Goal: Transaction & Acquisition: Obtain resource

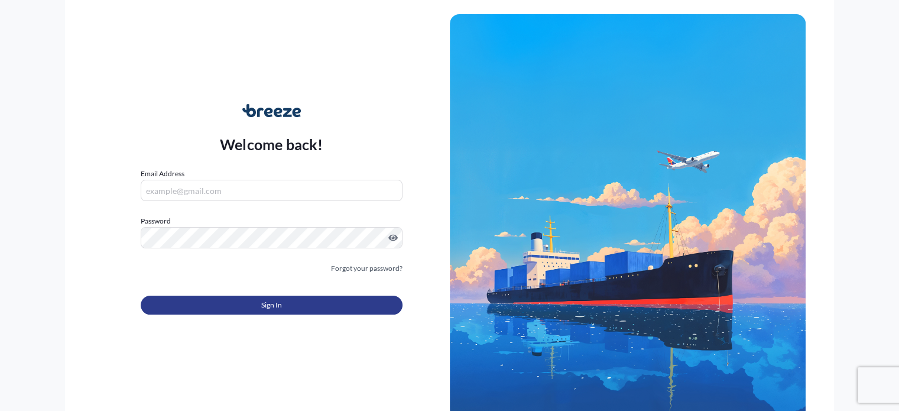
type input "[PERSON_NAME][EMAIL_ADDRESS][DOMAIN_NAME]"
click at [267, 304] on span "Sign In" at bounding box center [271, 305] width 21 height 12
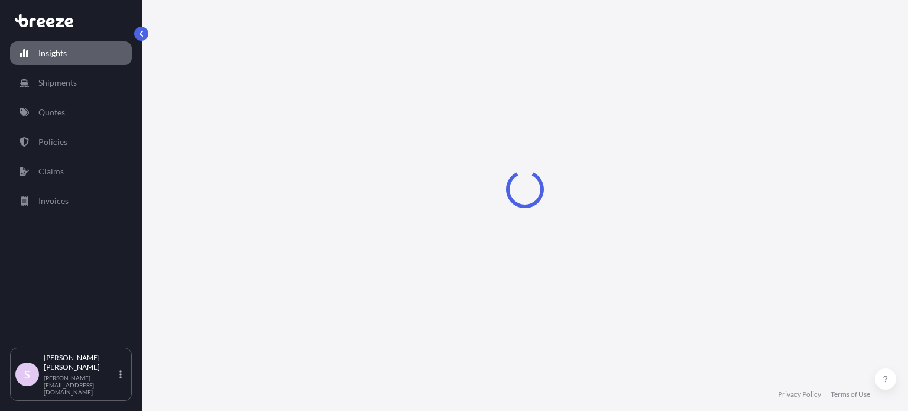
select select "2025"
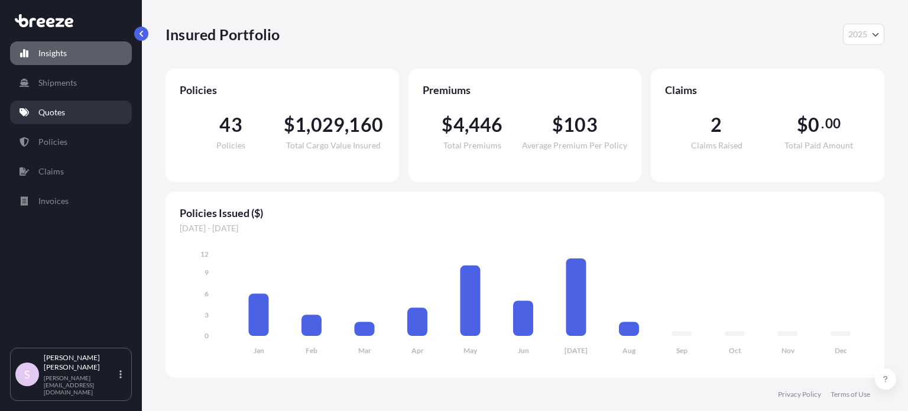
click at [50, 108] on p "Quotes" at bounding box center [51, 112] width 27 height 12
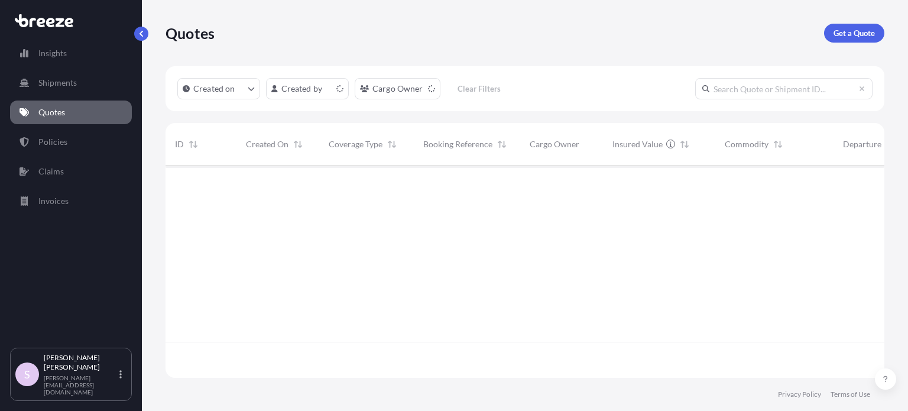
scroll to position [210, 709]
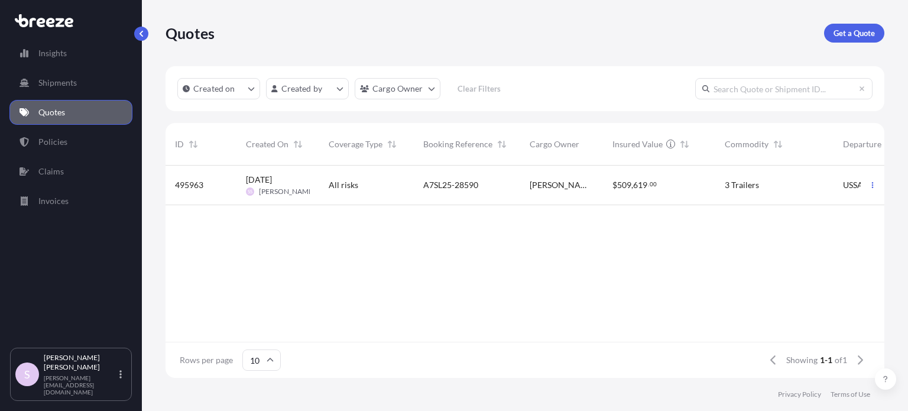
click at [742, 96] on input "text" at bounding box center [783, 88] width 177 height 21
paste input "ASST255271"
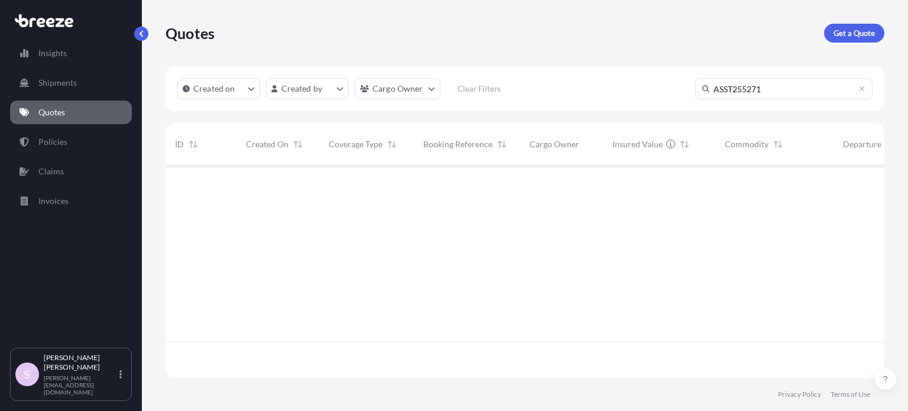
scroll to position [246, 709]
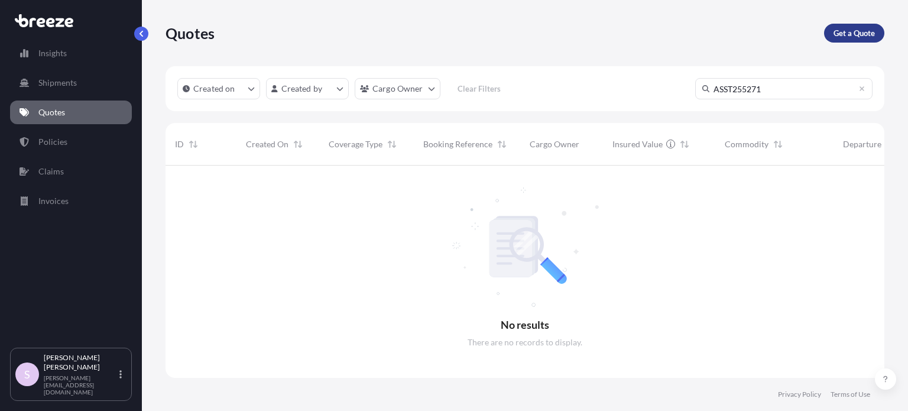
type input "ASST255271"
click at [871, 29] on p "Get a Quote" at bounding box center [853, 33] width 41 height 12
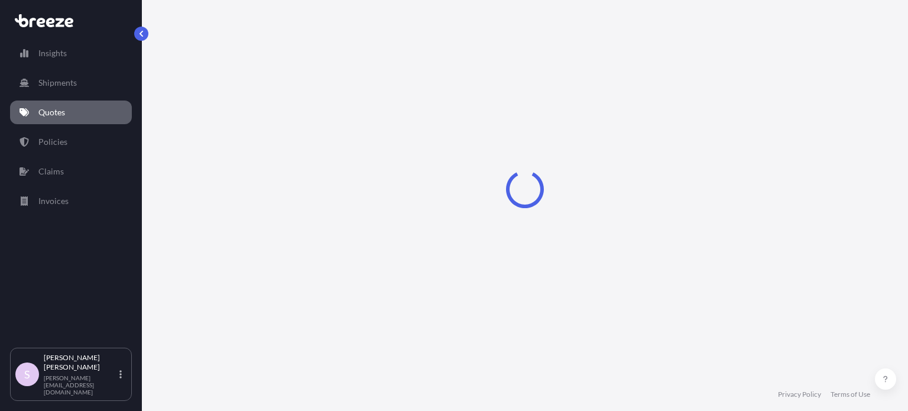
select select "Sea"
select select "1"
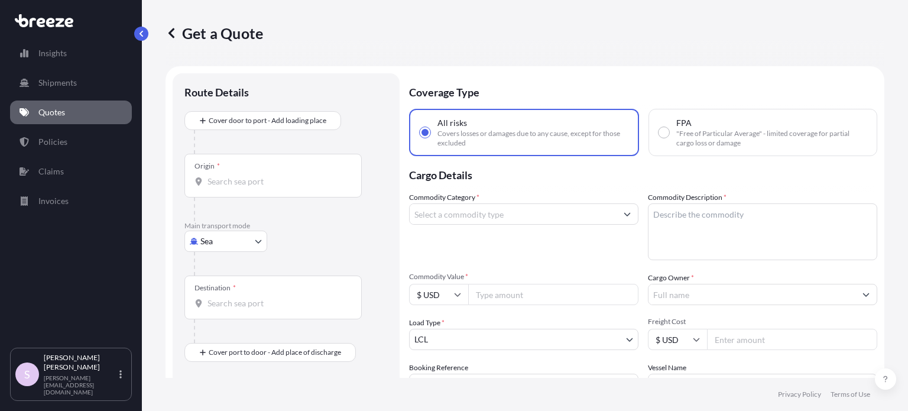
scroll to position [19, 0]
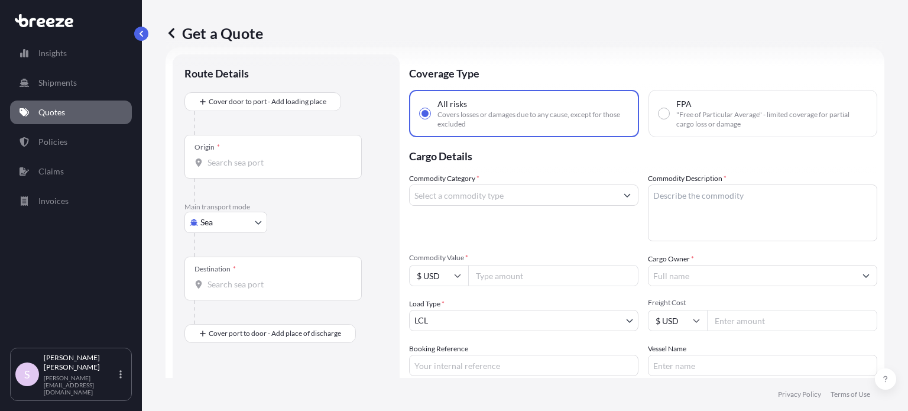
click at [676, 108] on span "FPA" at bounding box center [683, 104] width 15 height 12
click at [669, 108] on input "FPA "Free of Particular Average" - limited coverage for partial cargo loss or d…" at bounding box center [663, 113] width 11 height 11
radio input "true"
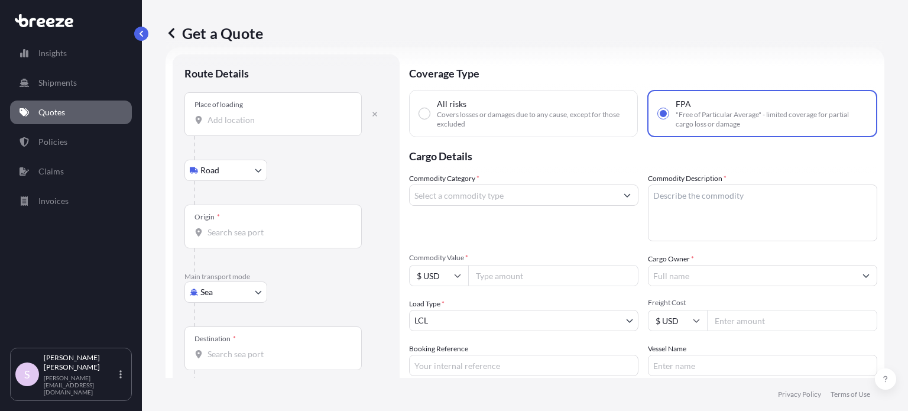
click at [244, 118] on input "Place of loading" at bounding box center [276, 120] width 139 height 12
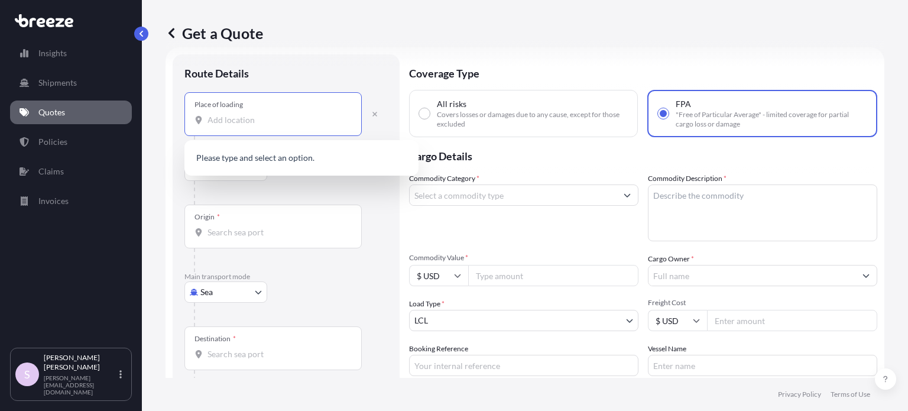
paste input "[US_STATE]"
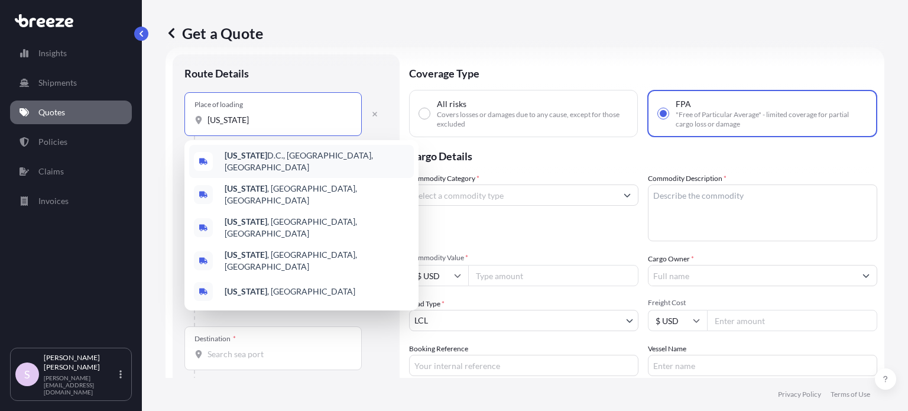
drag, startPoint x: 261, startPoint y: 125, endPoint x: 177, endPoint y: 125, distance: 83.3
click at [178, 125] on div "Route Details Place of loading [US_STATE][GEOGRAPHIC_DATA] Rail Origin * Main t…" at bounding box center [286, 265] width 227 height 423
paste input "[GEOGRAPHIC_DATA]"
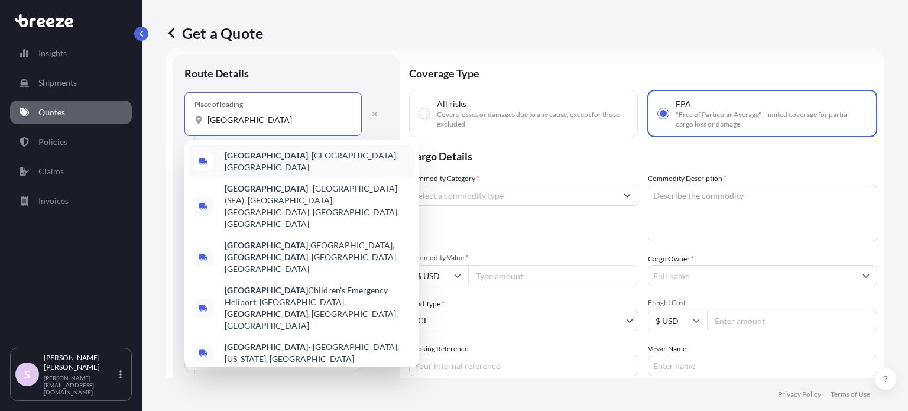
click at [284, 151] on div "[GEOGRAPHIC_DATA] , [GEOGRAPHIC_DATA], [GEOGRAPHIC_DATA]" at bounding box center [301, 161] width 225 height 33
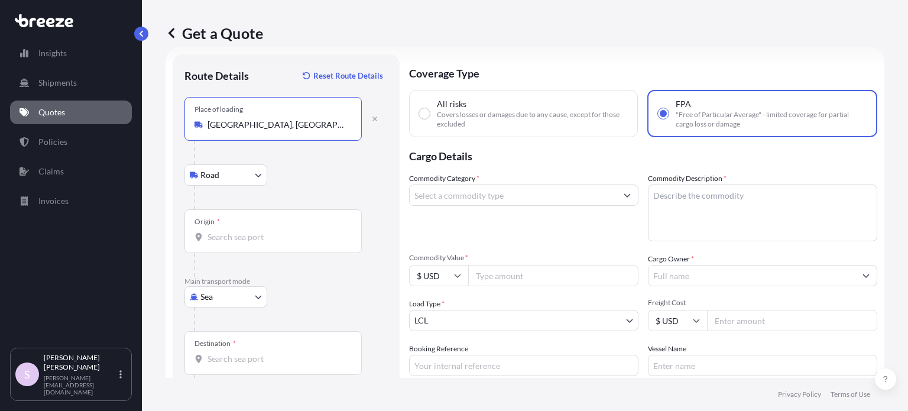
type input "[GEOGRAPHIC_DATA], [GEOGRAPHIC_DATA], [GEOGRAPHIC_DATA]"
click at [239, 232] on input "Origin *" at bounding box center [276, 237] width 139 height 12
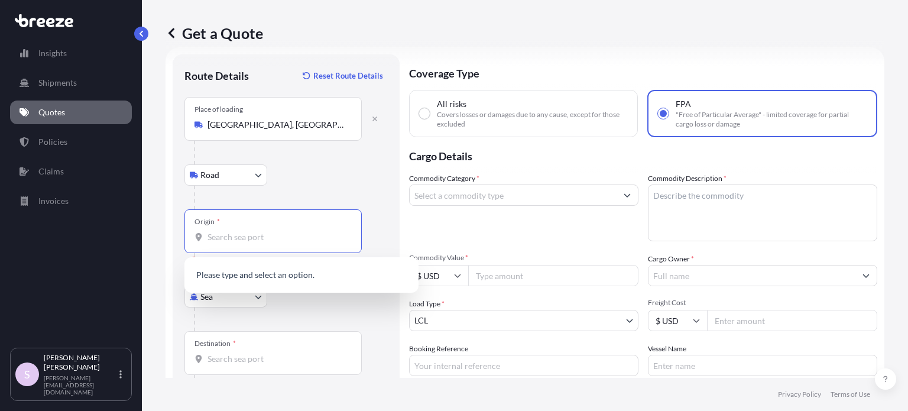
paste input "[US_STATE]"
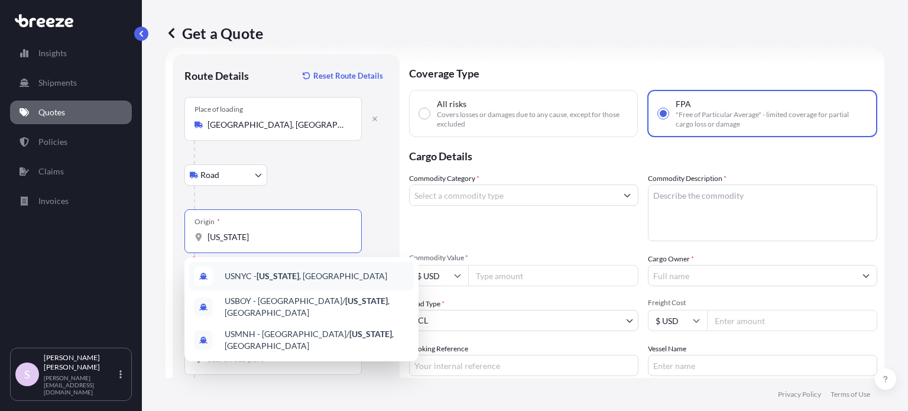
click at [314, 281] on span "USNYC - [US_STATE] , [GEOGRAPHIC_DATA]" at bounding box center [306, 276] width 163 height 12
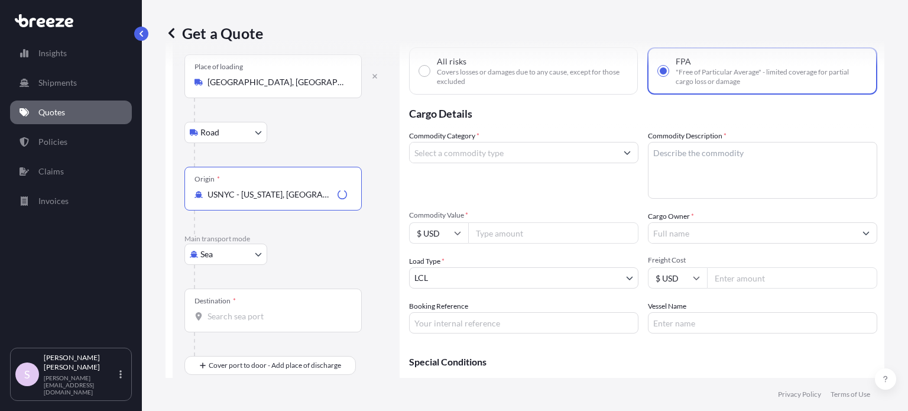
scroll to position [125, 0]
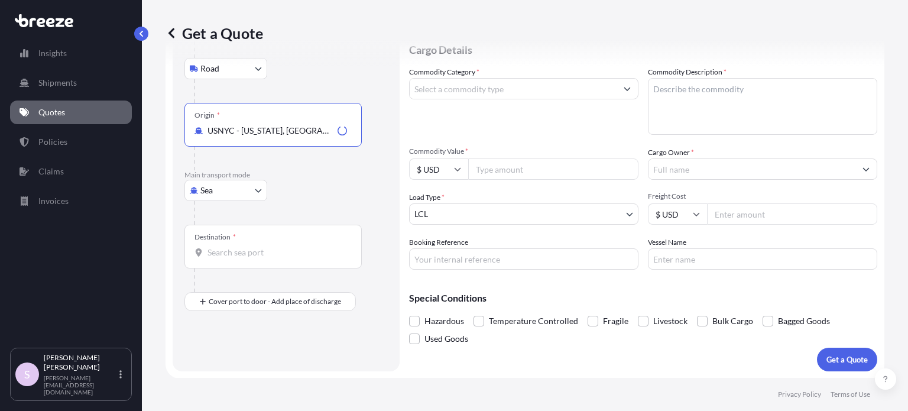
type input "USNYC - [US_STATE], [GEOGRAPHIC_DATA]"
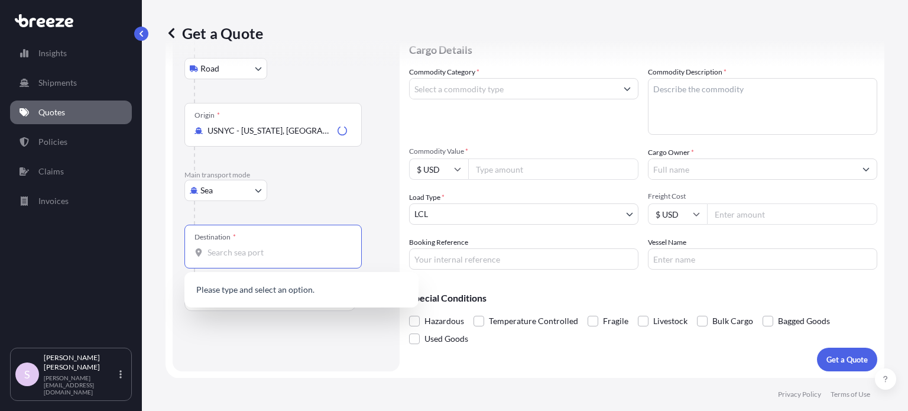
click at [248, 252] on input "Destination *" at bounding box center [276, 252] width 139 height 12
paste input "Jeddah"
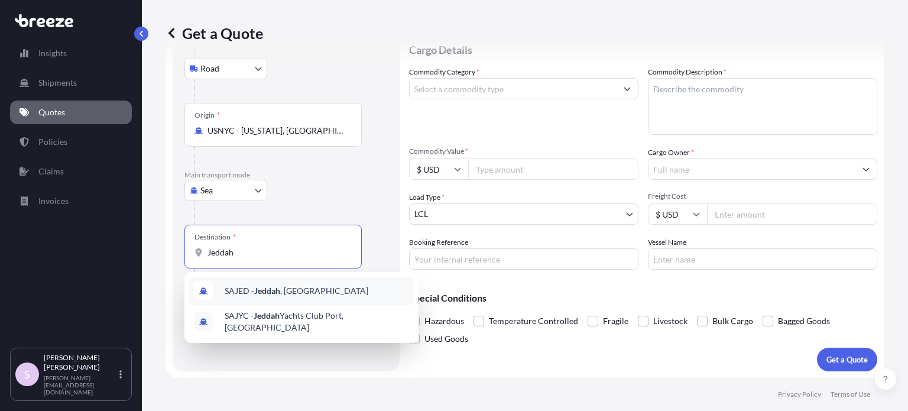
click at [239, 285] on span "SAJED - [GEOGRAPHIC_DATA] , [GEOGRAPHIC_DATA]" at bounding box center [297, 291] width 144 height 12
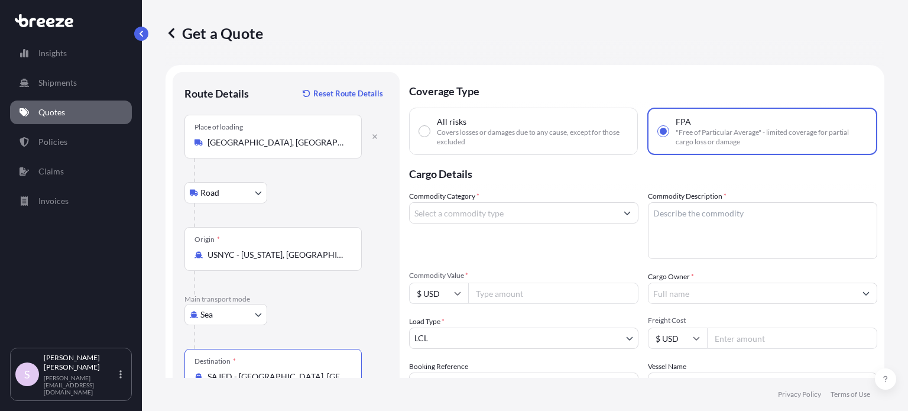
scroll to position [0, 0]
type input "SAJED - [GEOGRAPHIC_DATA], [GEOGRAPHIC_DATA]"
click at [471, 215] on input "Commodity Category *" at bounding box center [513, 213] width 207 height 21
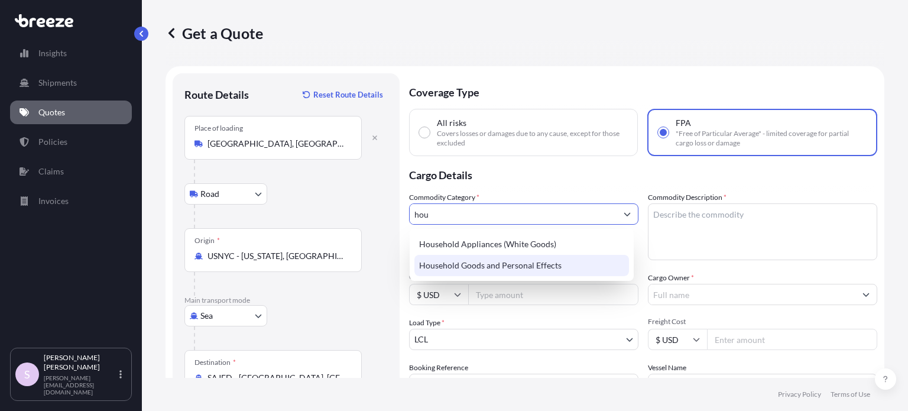
click at [489, 271] on div "Household Goods and Personal Effects" at bounding box center [521, 265] width 215 height 21
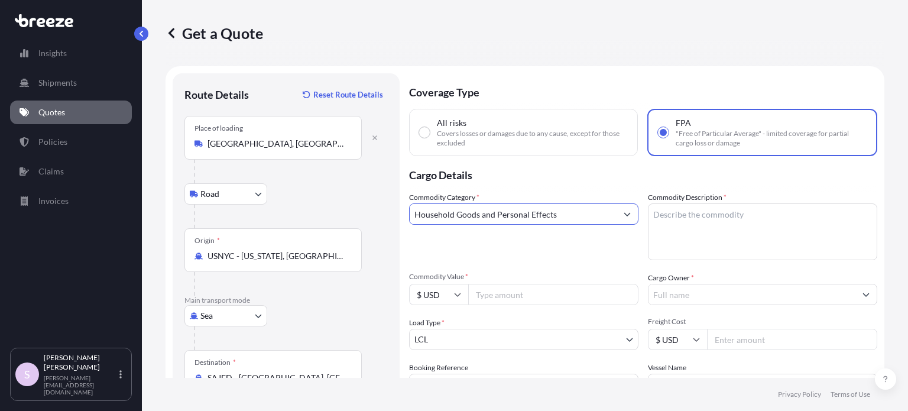
type input "Household Goods and Personal Effects"
click at [719, 231] on textarea "Commodity Description *" at bounding box center [762, 231] width 229 height 57
paste textarea "1 Pallet (15 pieces) of used household goods and personal effects."
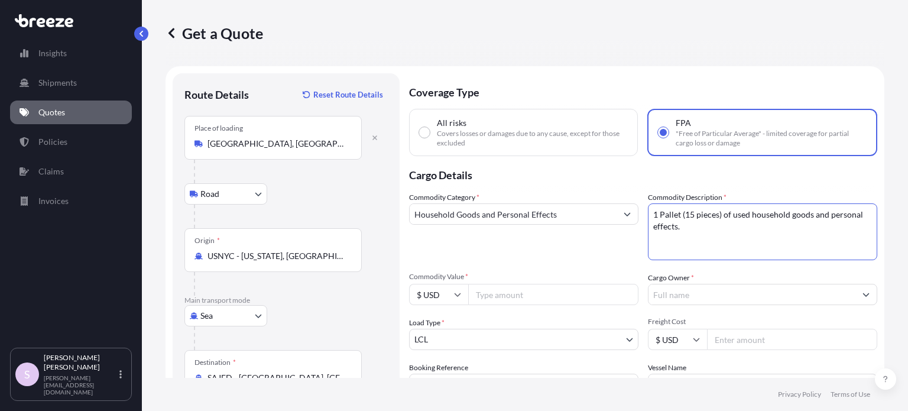
type textarea "1 Pallet (15 pieces) of used household goods and personal effects."
click at [759, 184] on p "Cargo Details" at bounding box center [643, 173] width 468 height 35
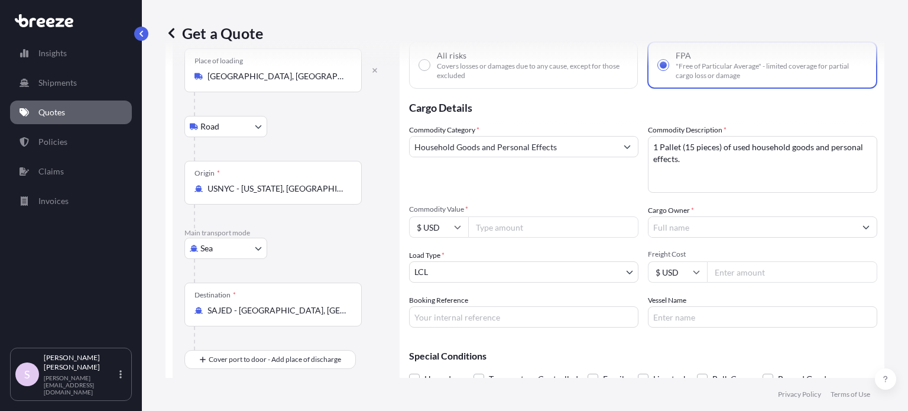
scroll to position [118, 0]
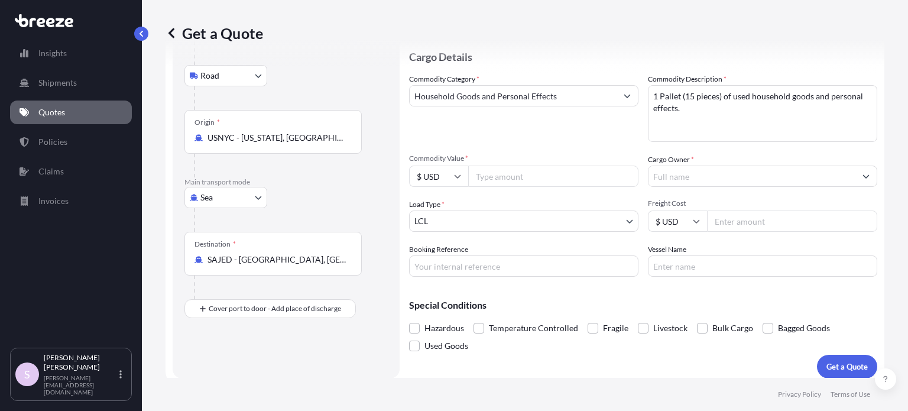
drag, startPoint x: 488, startPoint y: 182, endPoint x: 502, endPoint y: 155, distance: 30.1
click at [487, 182] on input "Commodity Value *" at bounding box center [553, 175] width 170 height 21
paste input "2700"
type input "2700"
click at [509, 147] on div "Commodity Category * Household Goods and Personal Effects Commodity Description…" at bounding box center [643, 174] width 468 height 203
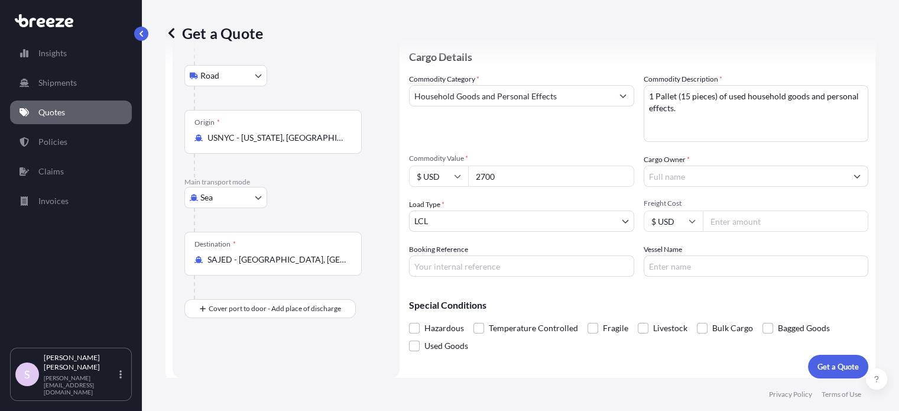
click at [723, 179] on input "Cargo Owner *" at bounding box center [745, 175] width 203 height 21
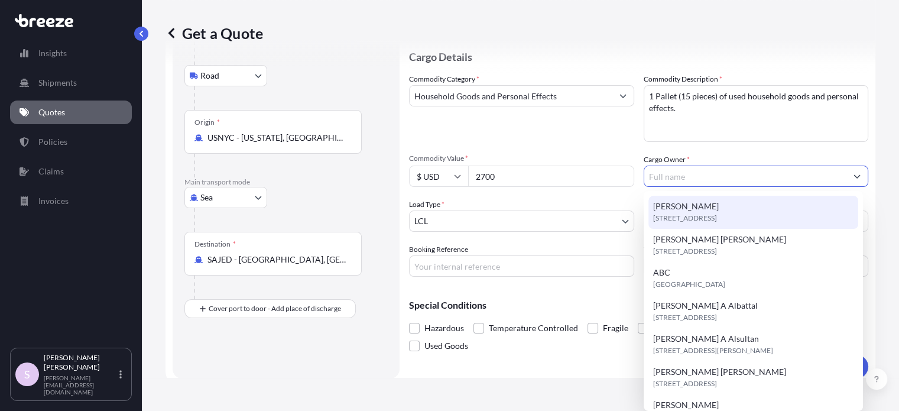
paste input "[PERSON_NAME]"
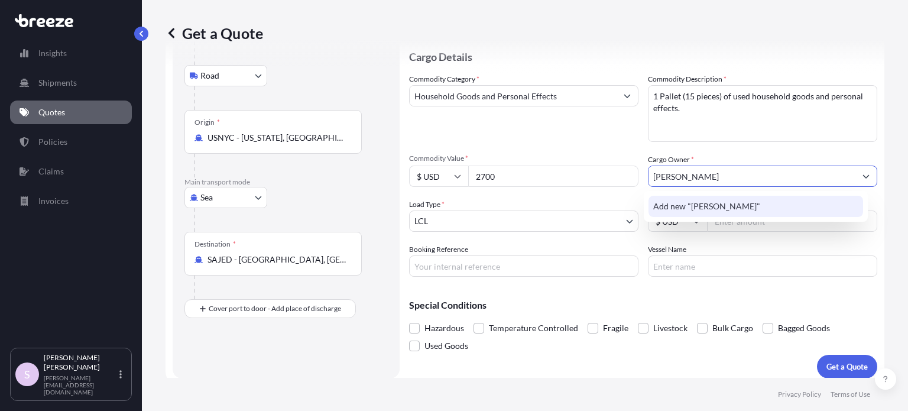
click at [740, 209] on span "Add new "[PERSON_NAME]"" at bounding box center [706, 206] width 107 height 12
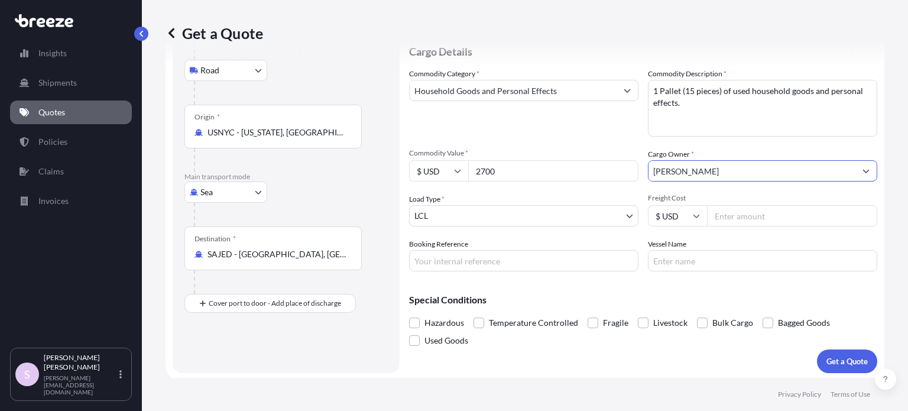
scroll to position [125, 0]
type input "[PERSON_NAME]"
click at [723, 215] on input "Freight Cost" at bounding box center [792, 213] width 170 height 21
click at [442, 255] on input "Booking Reference" at bounding box center [523, 258] width 229 height 21
paste input "ASST255271"
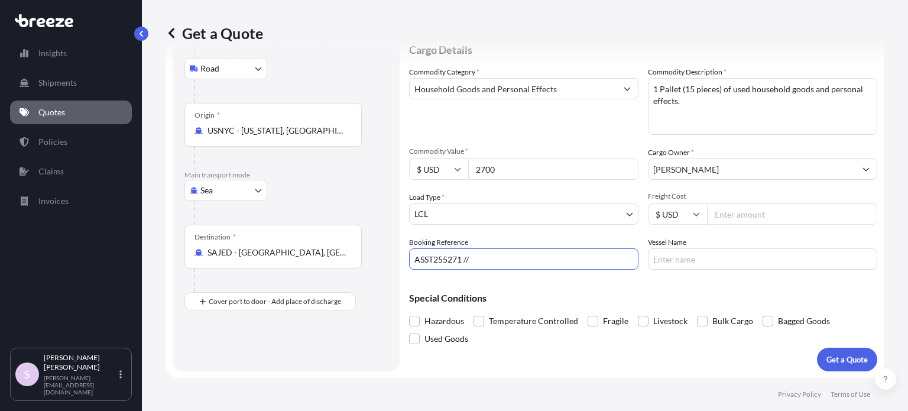
paste input "534042SEJED"
type input "ASST255271 // 534042SEJED"
click at [582, 287] on div "Special Conditions Hazardous Temperature Controlled Fragile Livestock Bulk Carg…" at bounding box center [643, 313] width 468 height 69
click at [634, 280] on div "Special Conditions Hazardous Temperature Controlled Fragile Livestock Bulk Carg…" at bounding box center [643, 313] width 468 height 69
click at [843, 361] on p "Get a Quote" at bounding box center [846, 359] width 41 height 12
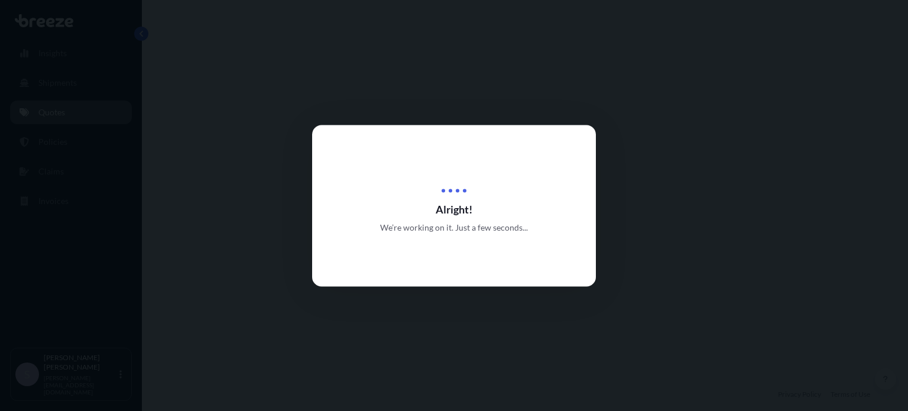
select select "Road"
select select "Sea"
select select "1"
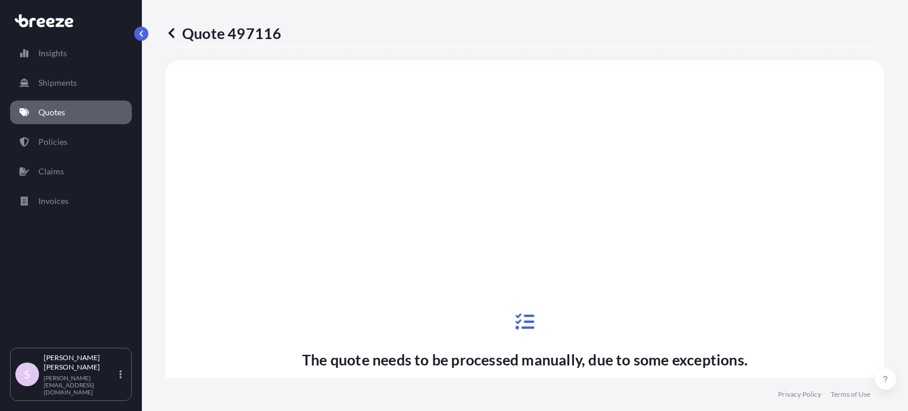
scroll to position [456, 0]
drag, startPoint x: 186, startPoint y: 30, endPoint x: 313, endPoint y: 37, distance: 127.9
click at [273, 27] on p "Quote 497116" at bounding box center [223, 33] width 116 height 19
copy p "Quote 49711"
drag, startPoint x: 304, startPoint y: 30, endPoint x: 274, endPoint y: 36, distance: 30.1
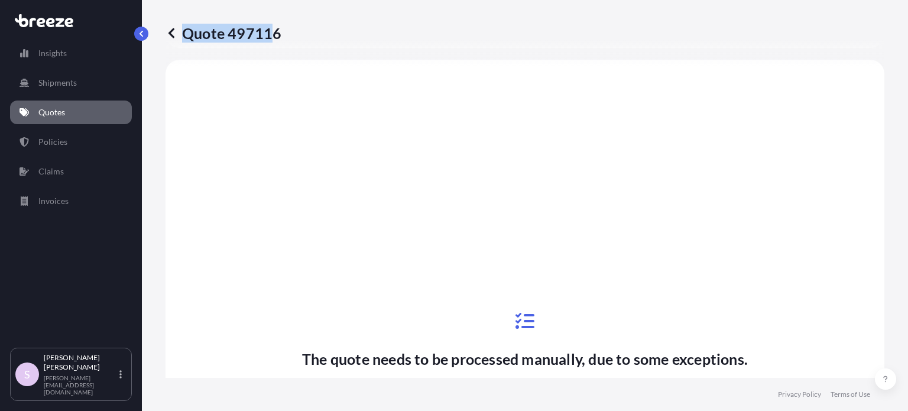
click at [274, 36] on div "Quote 497116" at bounding box center [524, 33] width 719 height 19
drag, startPoint x: 284, startPoint y: 37, endPoint x: 279, endPoint y: 32, distance: 7.1
click at [279, 32] on div "Quote 497116" at bounding box center [524, 33] width 719 height 19
copy p "Quote 497116"
click at [366, 226] on div "The quote needs to be processed manually, due to some exceptions. We will get b…" at bounding box center [525, 383] width 686 height 615
